Goal: Transaction & Acquisition: Book appointment/travel/reservation

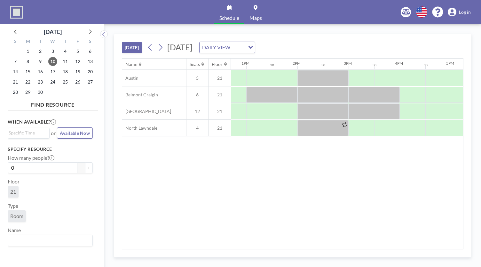
scroll to position [0, 651]
click at [360, 130] on div at bounding box center [362, 128] width 26 height 16
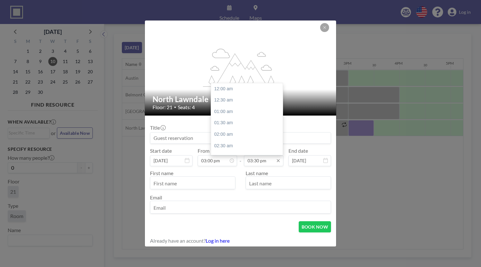
scroll to position [353, 0]
click at [256, 158] on input "03:30 pm" at bounding box center [263, 160] width 39 height 11
click at [220, 97] on div "04:00 pm" at bounding box center [248, 101] width 75 height 12
type input "04:00 pm"
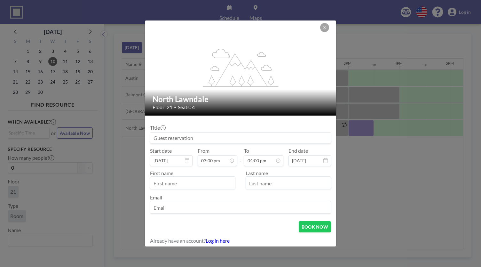
click at [189, 134] on input at bounding box center [240, 138] width 181 height 11
type input "meeting"
click at [192, 183] on input "text" at bounding box center [192, 183] width 85 height 11
type input "miles"
type input "[PERSON_NAME]"
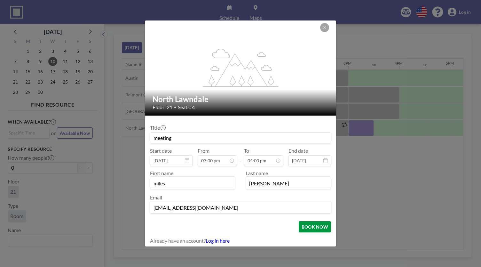
type input "[EMAIL_ADDRESS][DOMAIN_NAME]"
click at [313, 225] on button "BOOK NOW" at bounding box center [315, 226] width 32 height 11
